Goal: Register for event/course

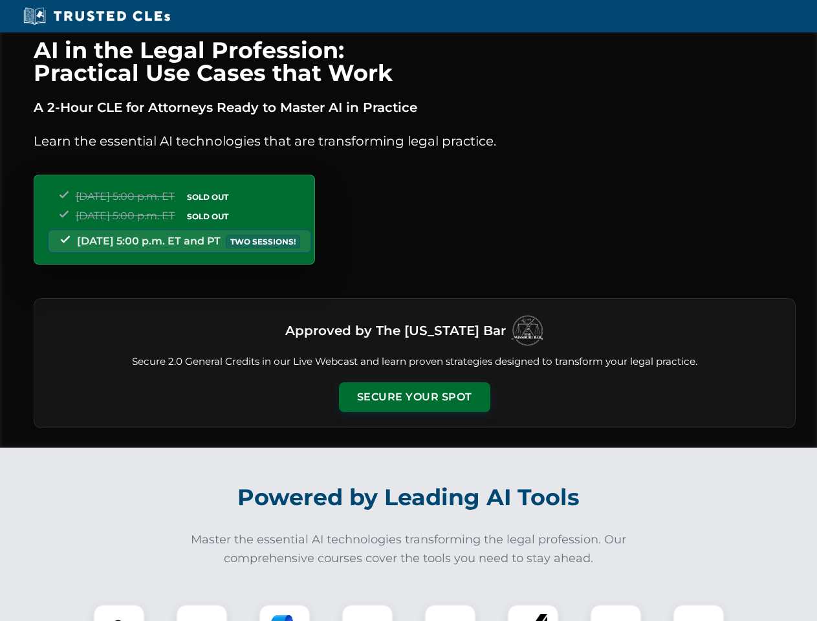
click at [414, 397] on button "Secure Your Spot" at bounding box center [414, 398] width 151 height 30
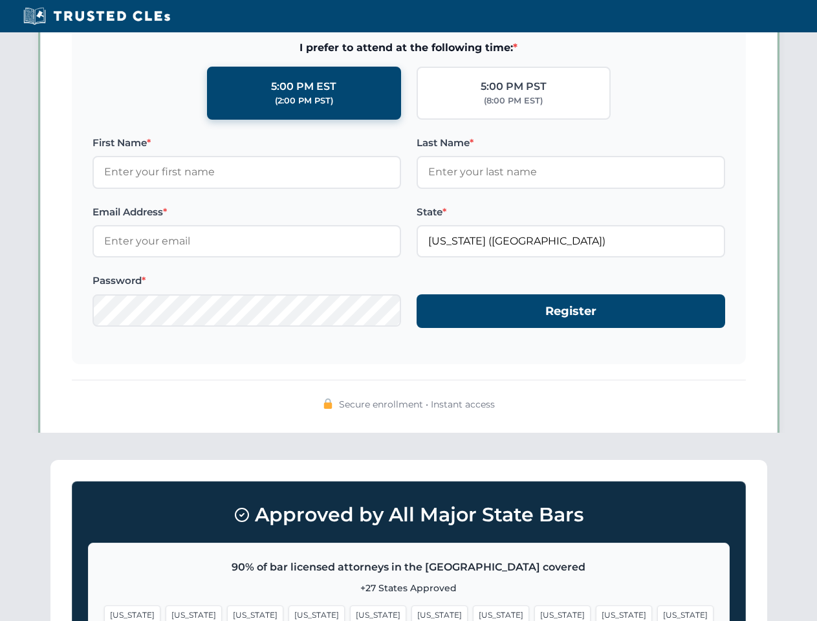
click at [412, 613] on span "[US_STATE]" at bounding box center [440, 615] width 56 height 19
click at [473, 613] on span "[US_STATE]" at bounding box center [501, 615] width 56 height 19
click at [596, 613] on span "[US_STATE]" at bounding box center [624, 615] width 56 height 19
